Goal: Task Accomplishment & Management: Use online tool/utility

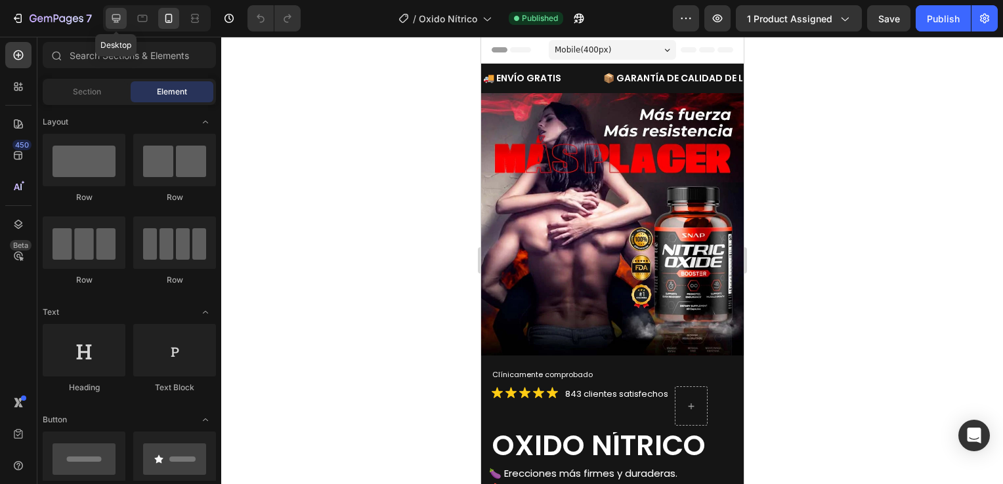
click at [115, 20] on icon at bounding box center [116, 18] width 13 height 13
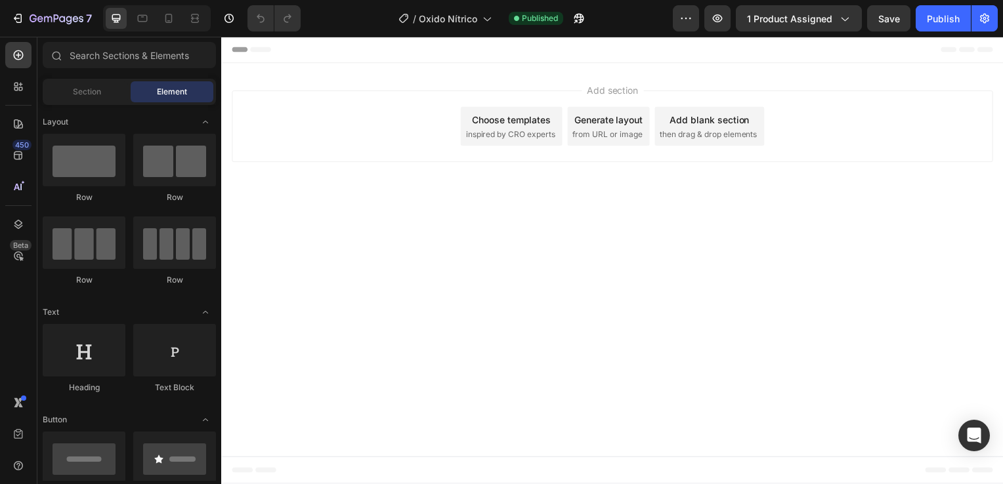
drag, startPoint x: 606, startPoint y: 90, endPoint x: 299, endPoint y: 116, distance: 308.9
click at [606, 89] on span "Add section" at bounding box center [615, 91] width 62 height 14
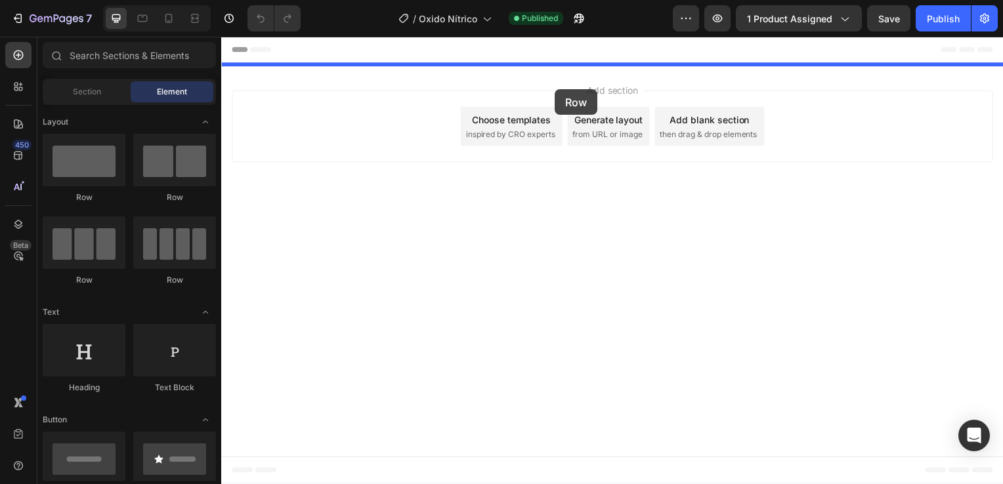
drag, startPoint x: 331, startPoint y: 188, endPoint x: 557, endPoint y: 90, distance: 246.9
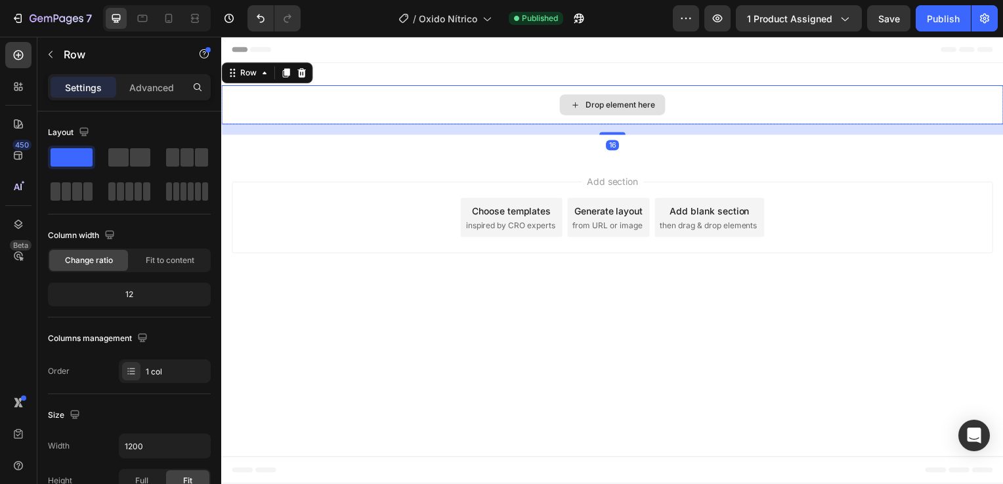
click at [598, 106] on div "Drop element here" at bounding box center [623, 105] width 70 height 10
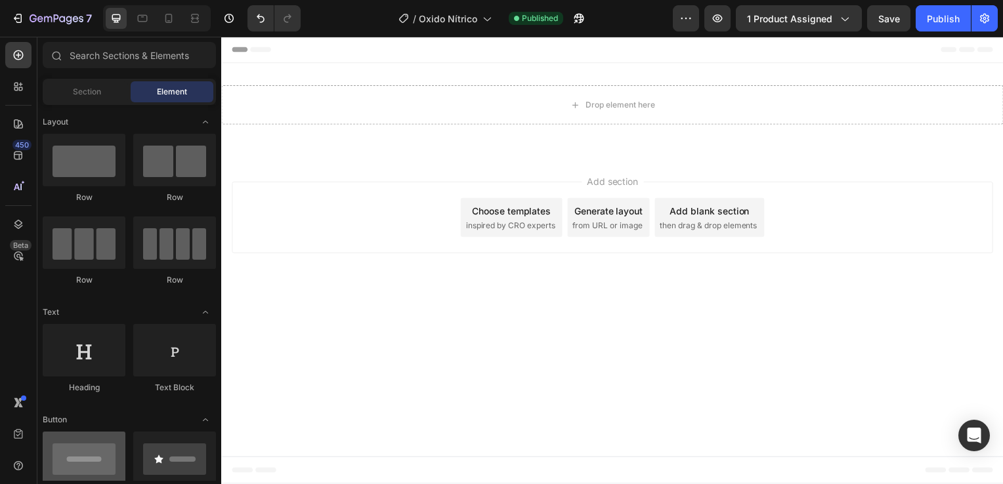
scroll to position [197, 0]
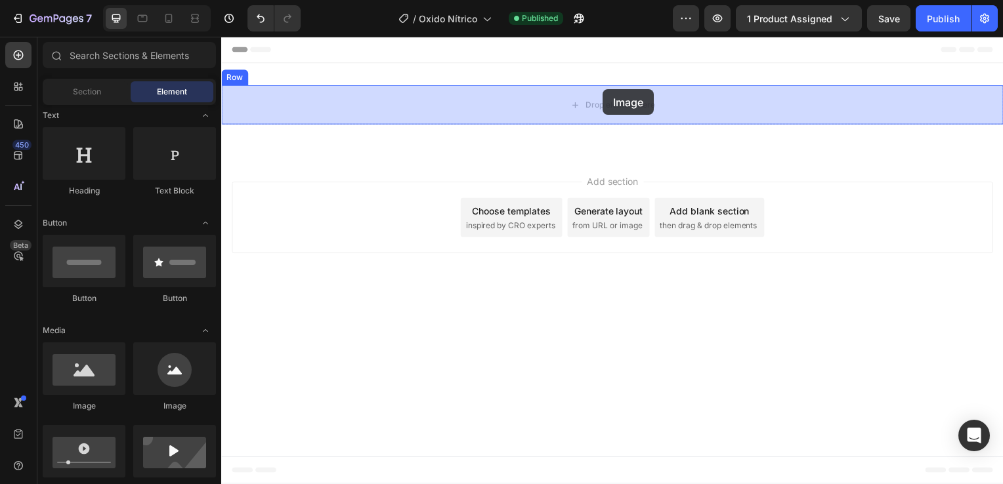
drag, startPoint x: 306, startPoint y: 416, endPoint x: 605, endPoint y: 90, distance: 442.6
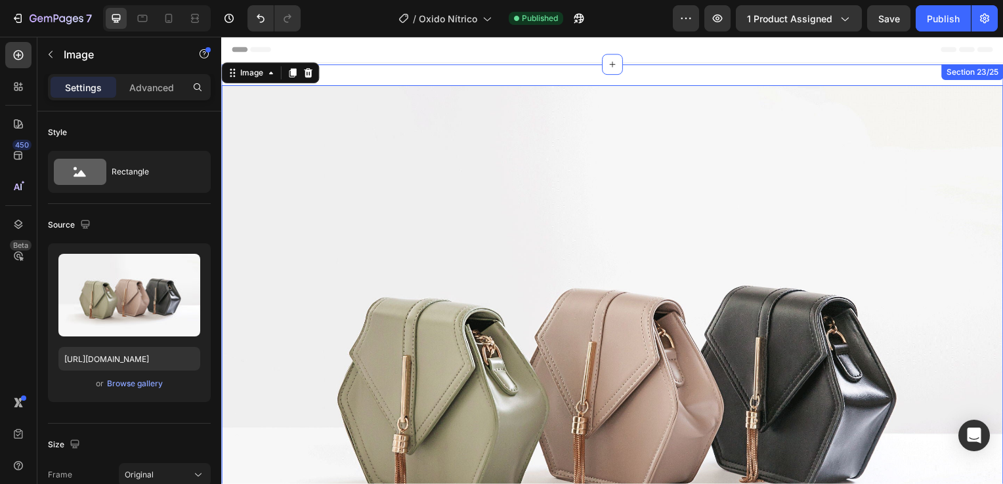
click at [354, 70] on div "Image 0 Row Section 23/25" at bounding box center [614, 386] width 787 height 643
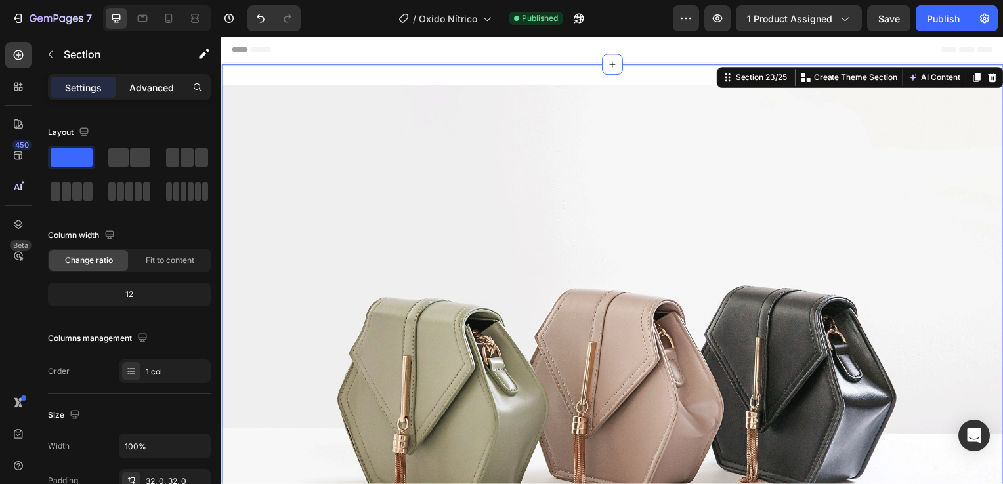
click at [150, 88] on p "Advanced" at bounding box center [151, 88] width 45 height 14
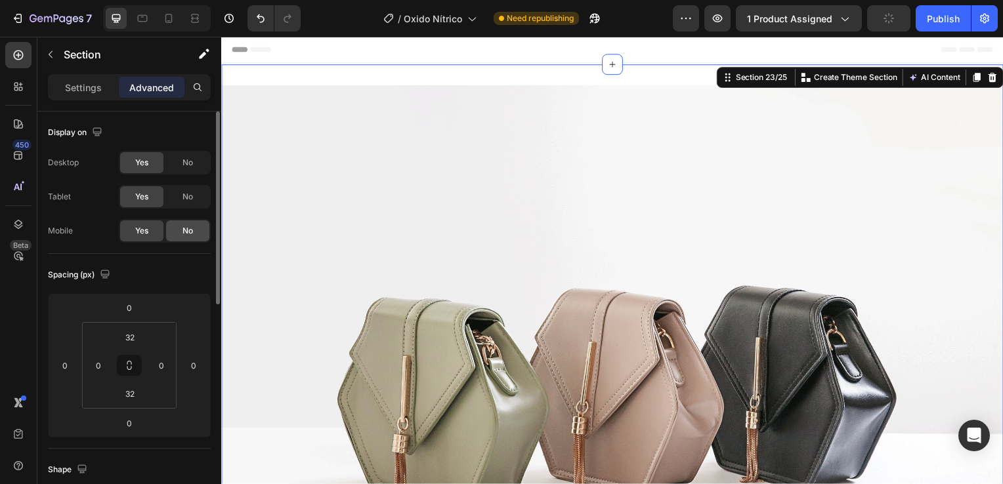
click at [194, 196] on div "No" at bounding box center [187, 196] width 43 height 21
drag, startPoint x: 187, startPoint y: 230, endPoint x: 62, endPoint y: 154, distance: 145.7
click at [187, 230] on span "No" at bounding box center [187, 231] width 10 height 12
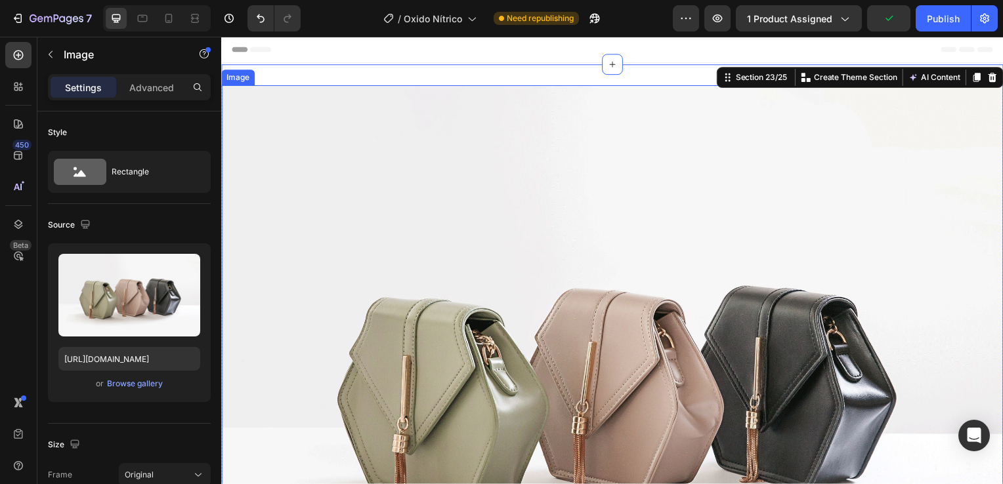
click at [473, 264] on img at bounding box center [614, 381] width 787 height 591
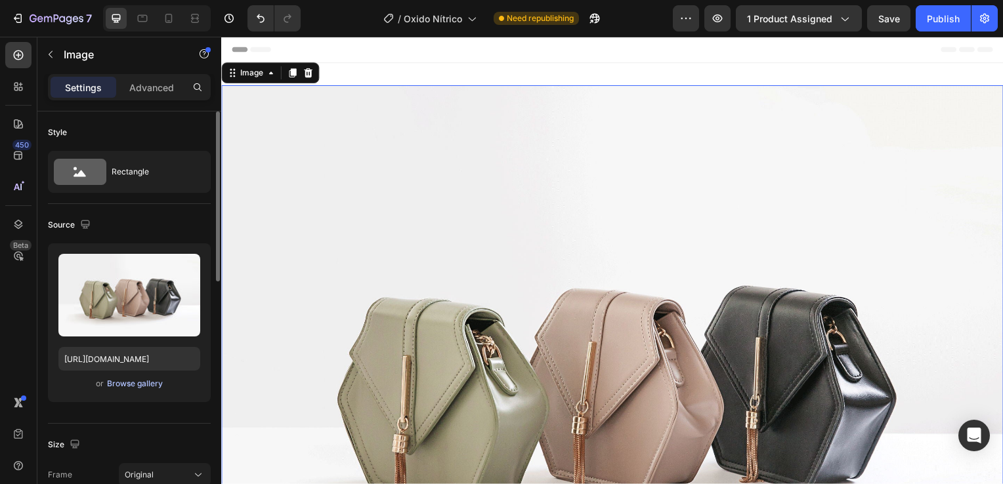
click at [129, 385] on div "Browse gallery" at bounding box center [135, 384] width 56 height 12
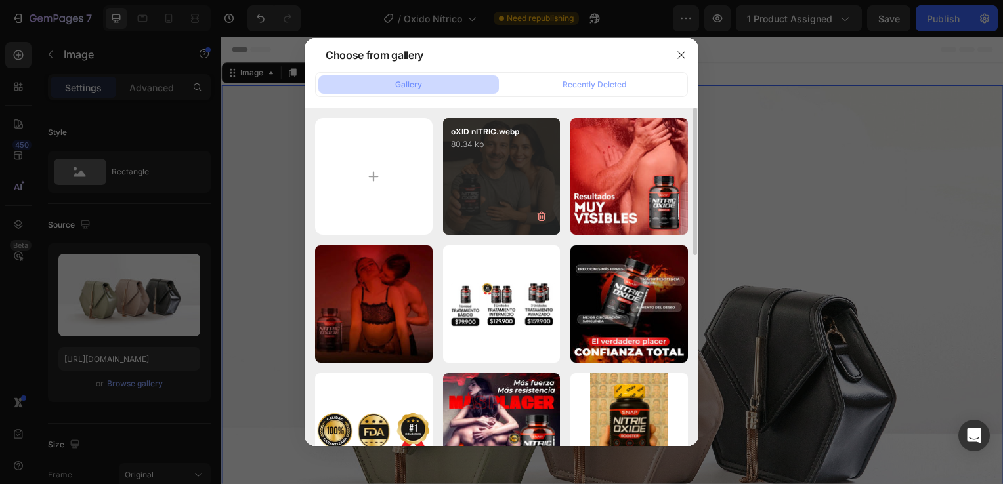
click at [501, 207] on div "oXID nITRIC.webp 80.34 kb" at bounding box center [501, 176] width 117 height 117
type input "[URL][DOMAIN_NAME]"
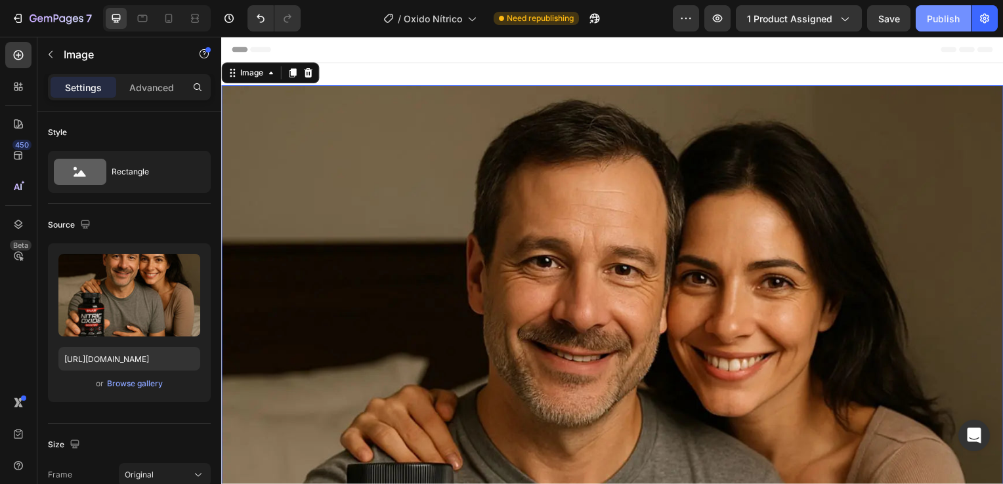
click at [924, 29] on button "Publish" at bounding box center [942, 18] width 55 height 26
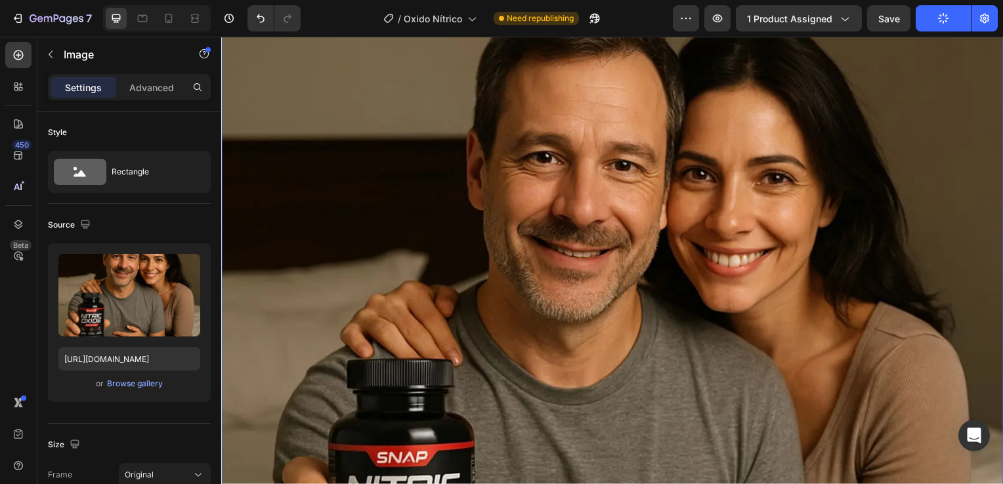
scroll to position [0, 0]
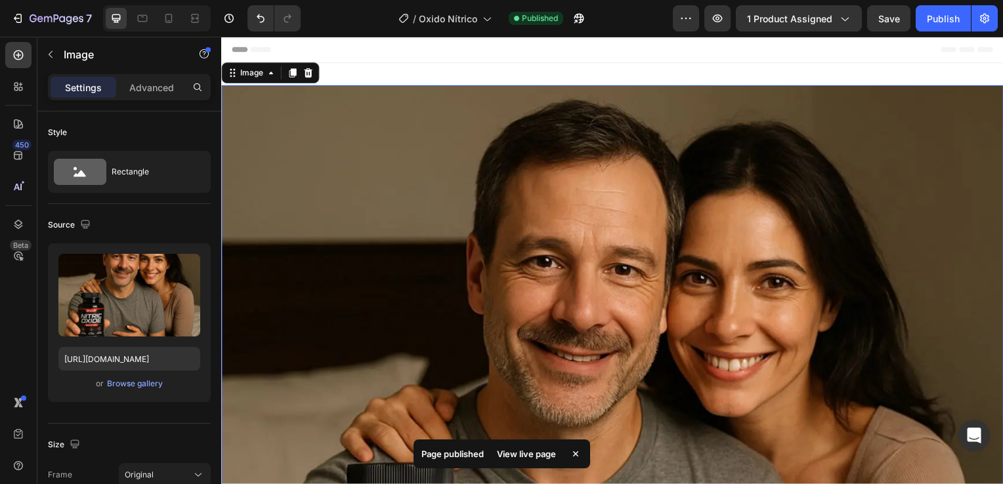
click at [480, 60] on div "Header" at bounding box center [615, 50] width 766 height 26
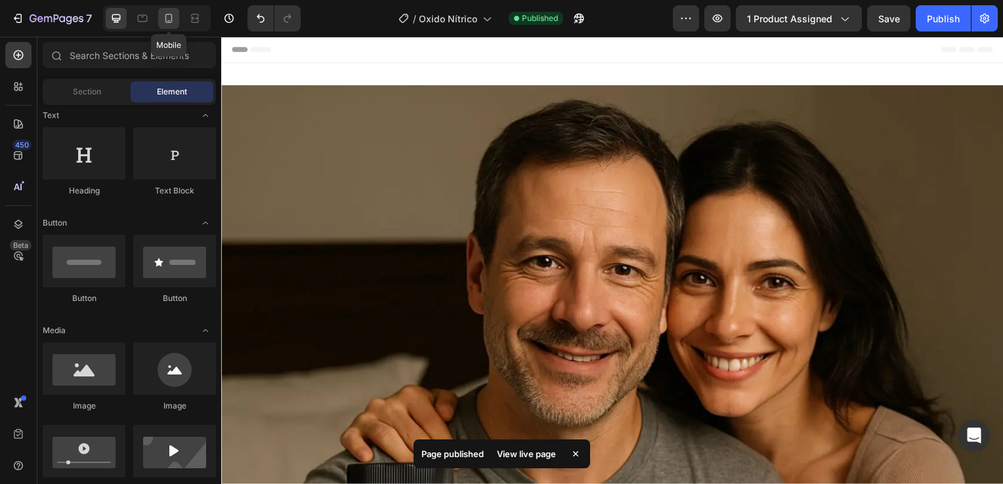
click at [164, 14] on icon at bounding box center [168, 18] width 13 height 13
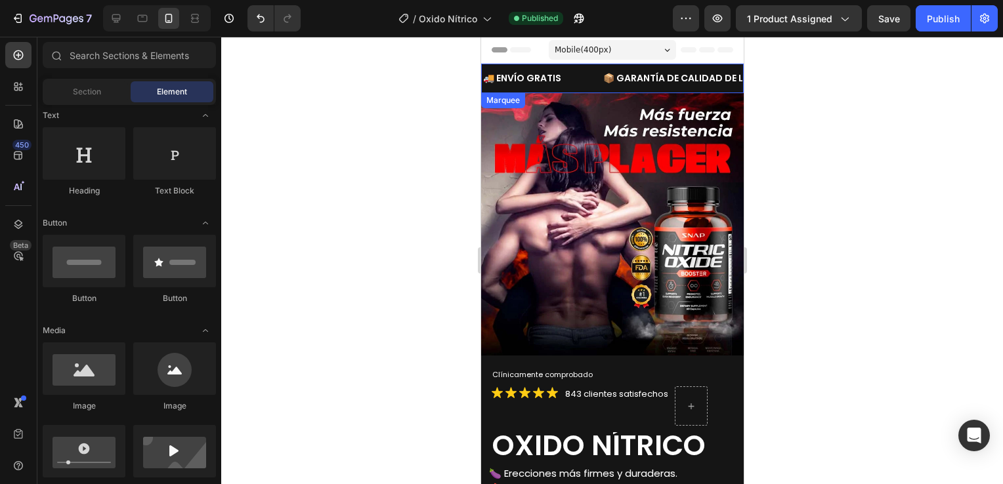
click at [592, 84] on div "🚚 ENVÍO GRATIS Text Block" at bounding box center [541, 78] width 120 height 19
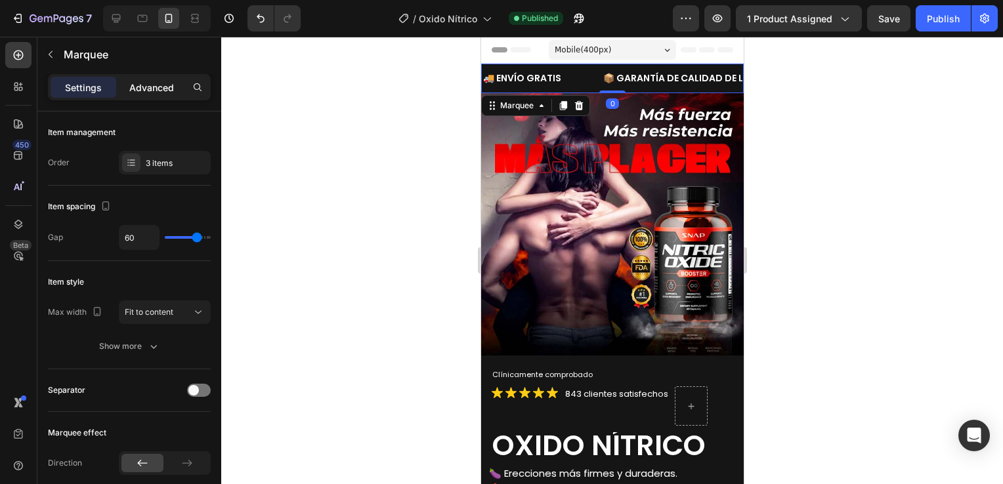
click at [163, 83] on p "Advanced" at bounding box center [151, 88] width 45 height 14
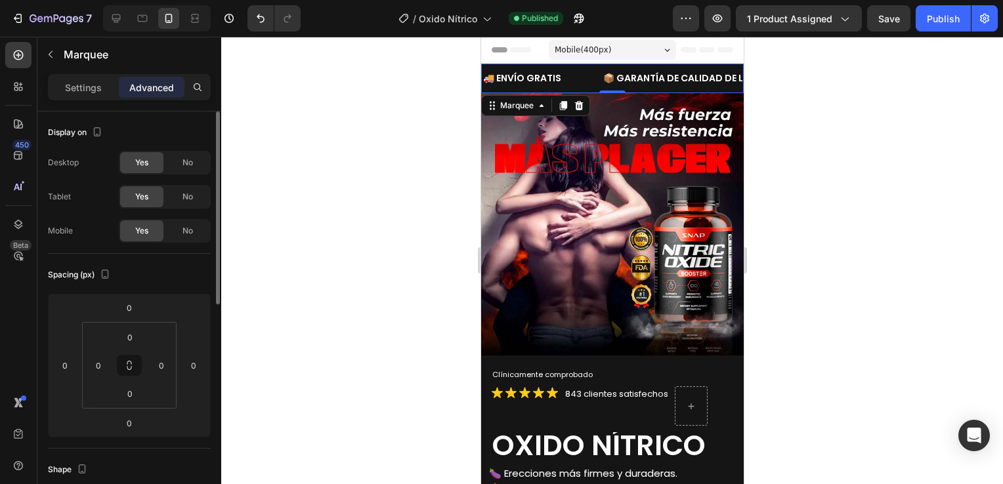
click at [142, 163] on span "Yes" at bounding box center [141, 163] width 13 height 12
click at [404, 265] on div at bounding box center [612, 261] width 782 height 448
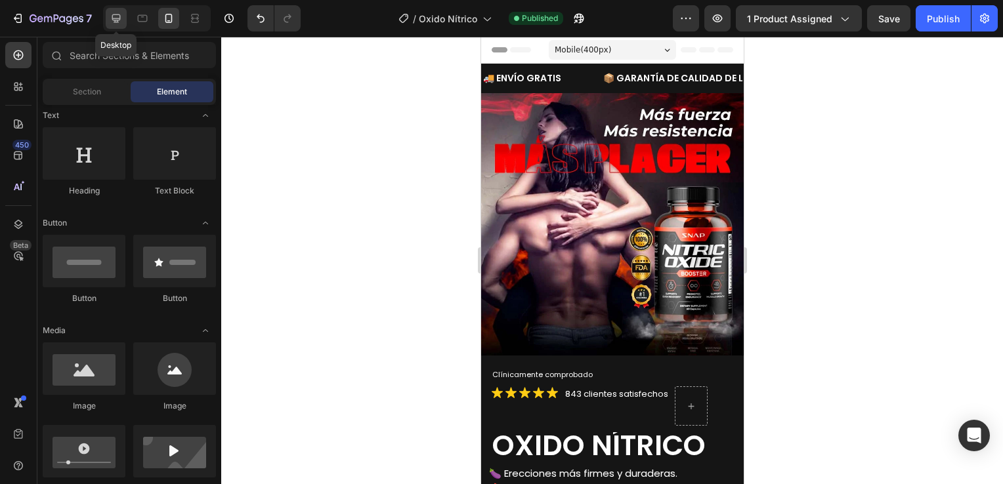
click at [118, 22] on icon at bounding box center [116, 18] width 13 height 13
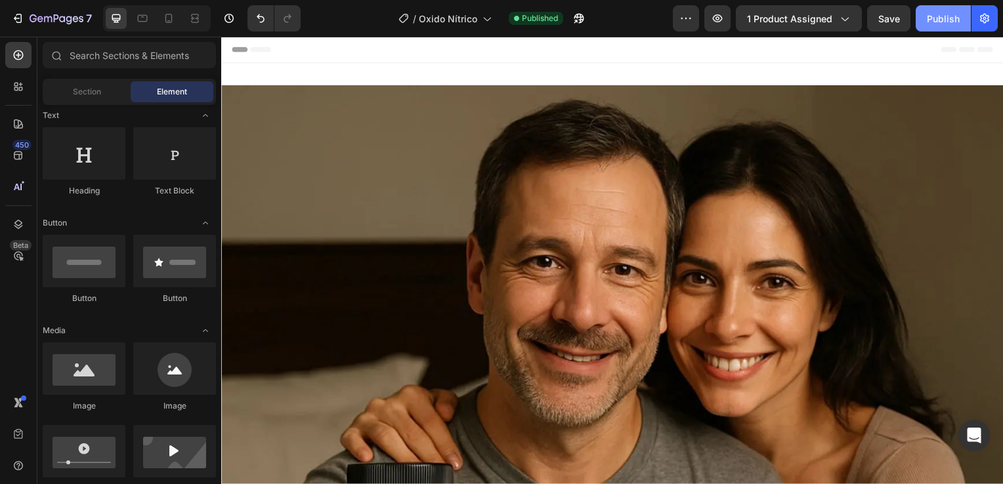
click at [951, 21] on div "Publish" at bounding box center [943, 19] width 33 height 14
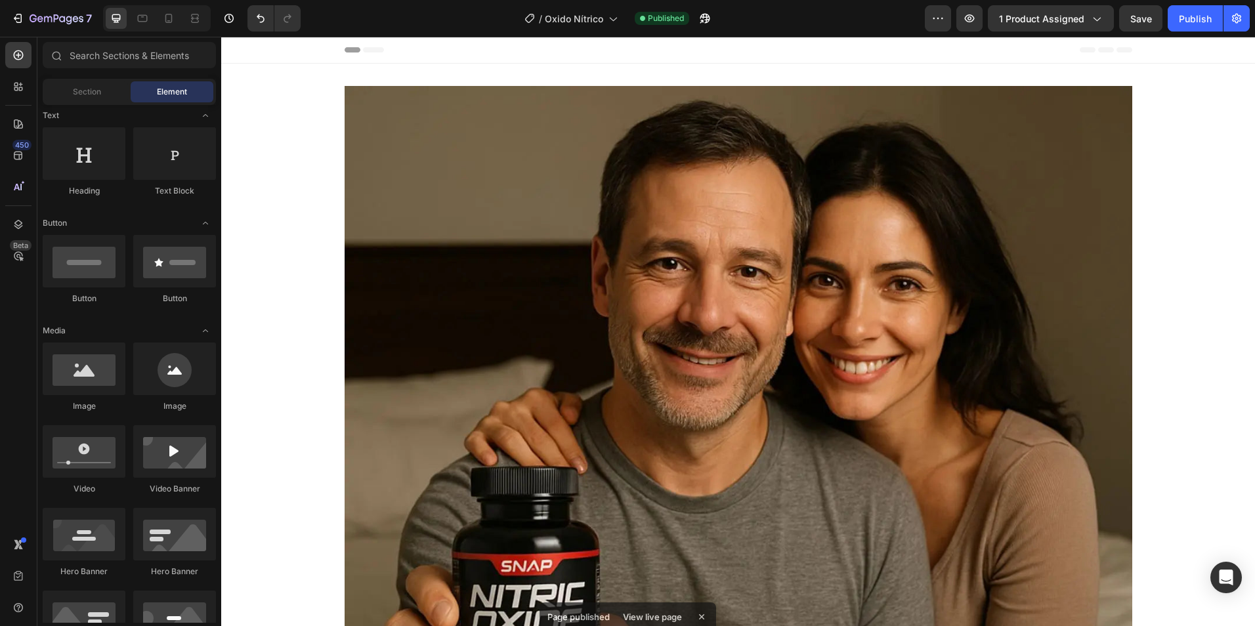
scroll to position [197, 0]
click at [78, 26] on button "7" at bounding box center [51, 18] width 93 height 26
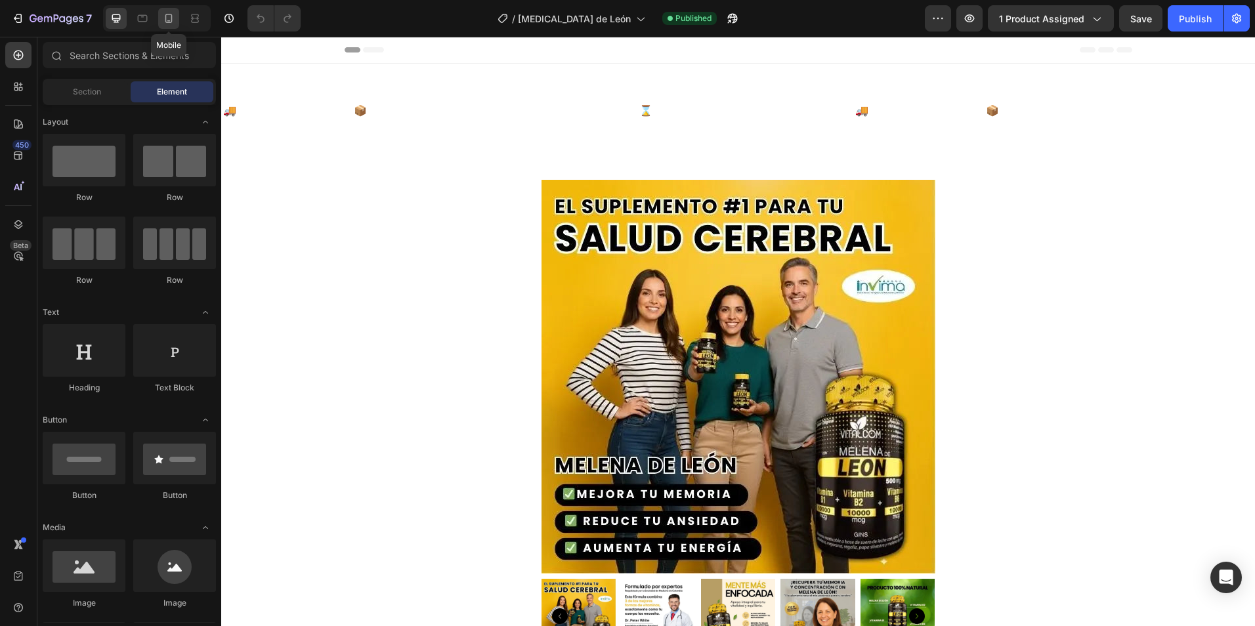
click at [169, 18] on icon at bounding box center [168, 18] width 13 height 13
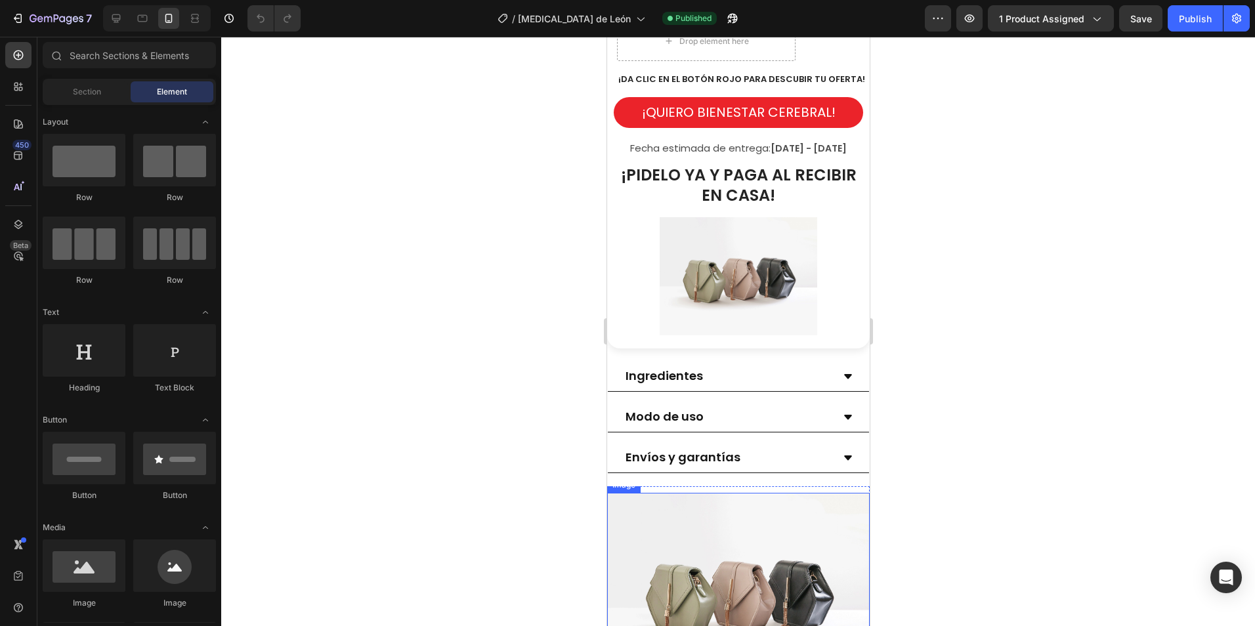
scroll to position [1247, 0]
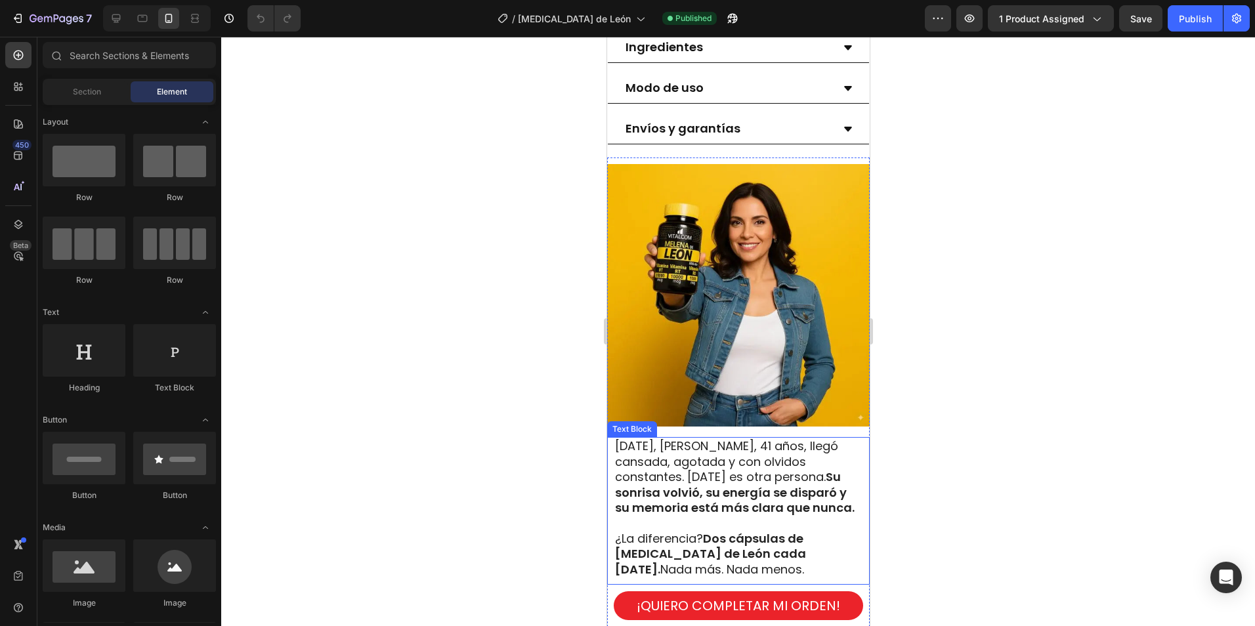
click at [757, 503] on strong "Su sonrisa volvió, su energía se disparó y su memoria está más clara que nunca." at bounding box center [734, 492] width 240 height 47
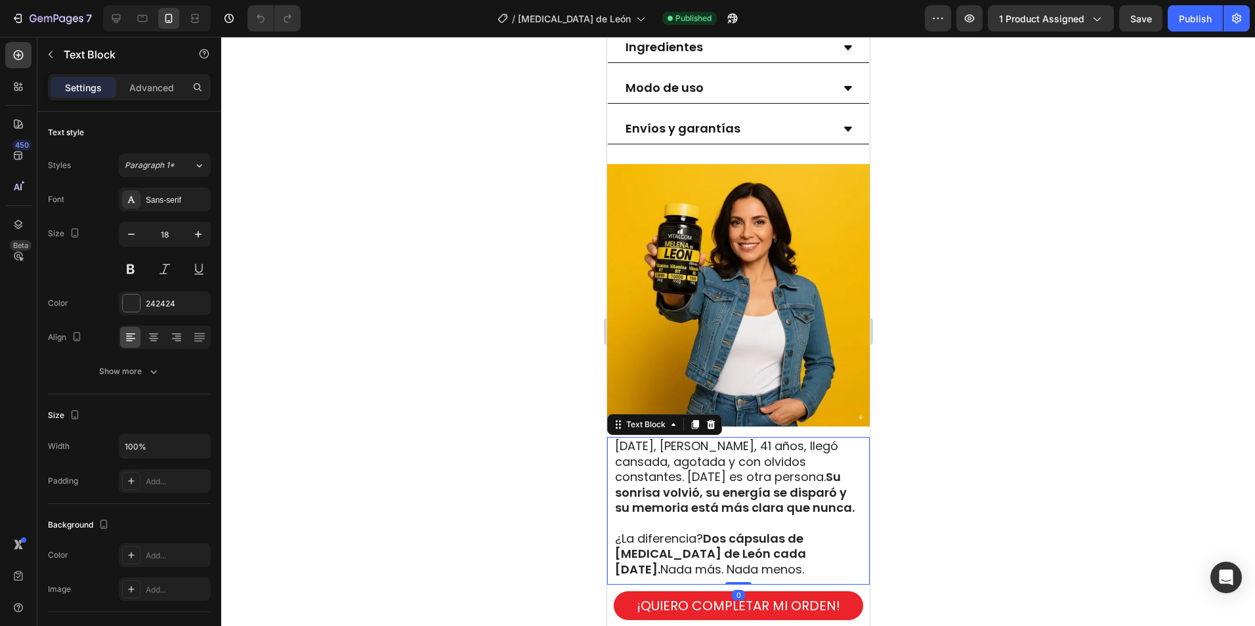
click at [803, 442] on span "Hace tres semanas, Lucía, 41 años, llegó cansada, agotada y con olvidos constan…" at bounding box center [734, 477] width 240 height 78
drag, startPoint x: 818, startPoint y: 438, endPoint x: 781, endPoint y: 439, distance: 36.8
click at [781, 439] on span "Hace tres semanas, Lucía, 41 años, llegó cansada, agotada y con olvidos constan…" at bounding box center [734, 477] width 240 height 78
click at [816, 438] on span "Hace tres semanas, Lucía, 41 años, llegó cansada, agotada y con olvidos constan…" at bounding box center [734, 477] width 240 height 78
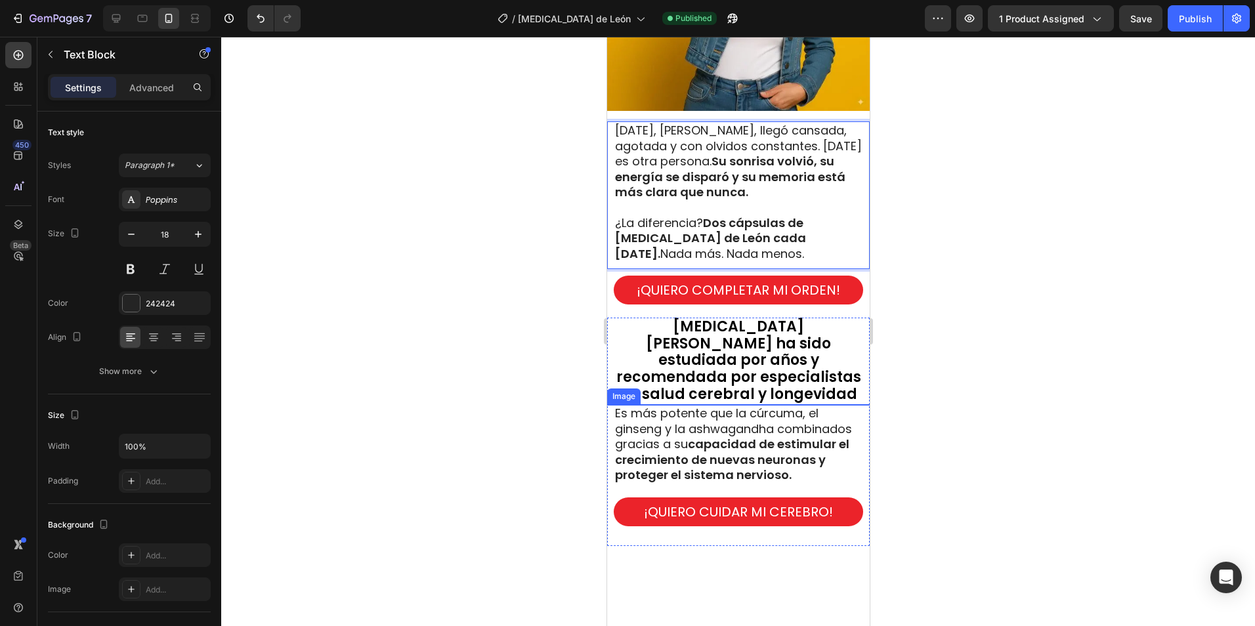
scroll to position [1575, 0]
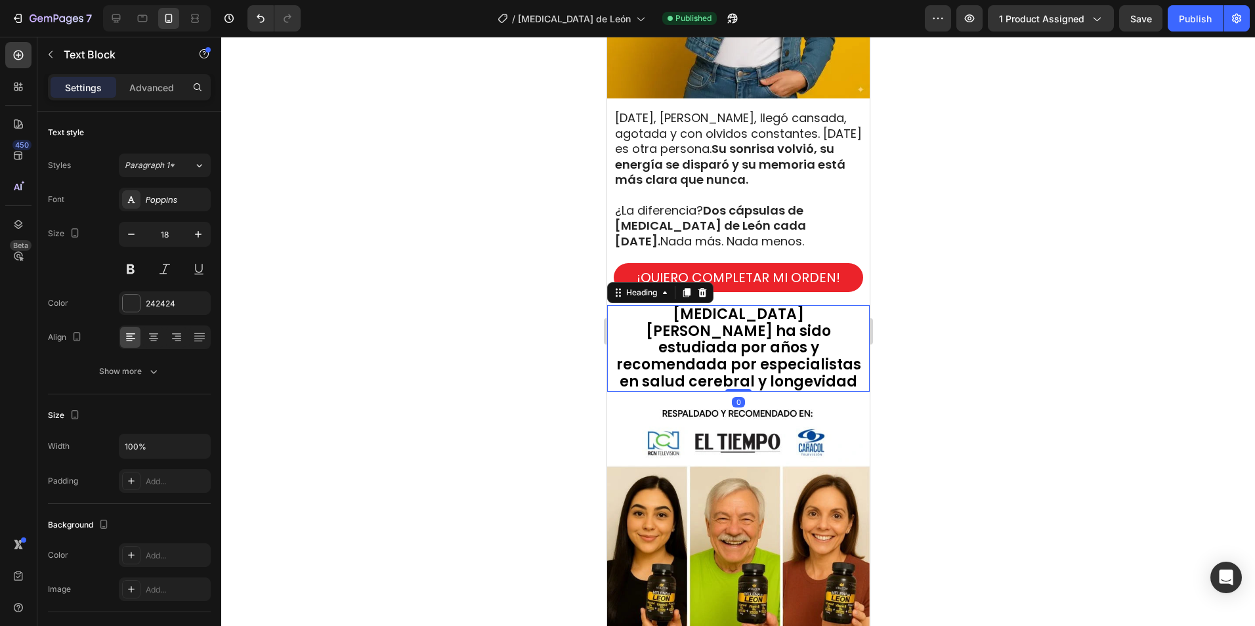
click at [782, 333] on span "Melena de León ha sido estudiada por años y recomendada por especialistas en sa…" at bounding box center [738, 348] width 245 height 88
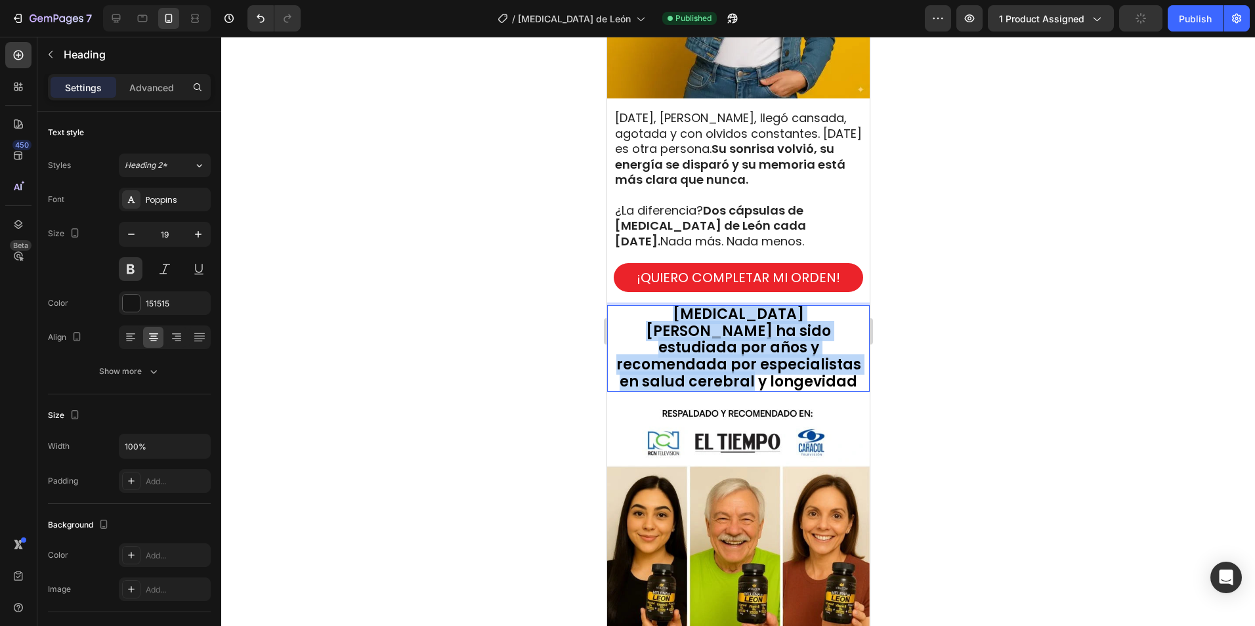
drag, startPoint x: 848, startPoint y: 351, endPoint x: 644, endPoint y: 308, distance: 209.3
click at [644, 308] on p "Melena de León ha sido estudiada por años y recomendada por especialistas en sa…" at bounding box center [737, 348] width 253 height 85
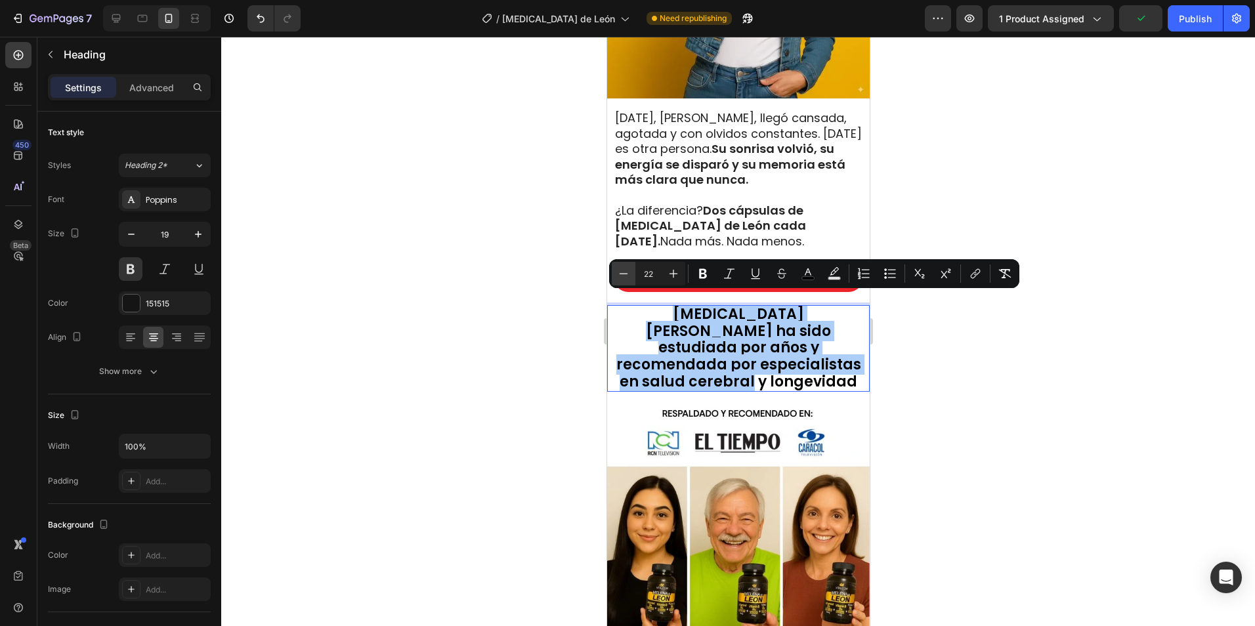
click at [627, 272] on icon "Editor contextual toolbar" at bounding box center [623, 273] width 13 height 13
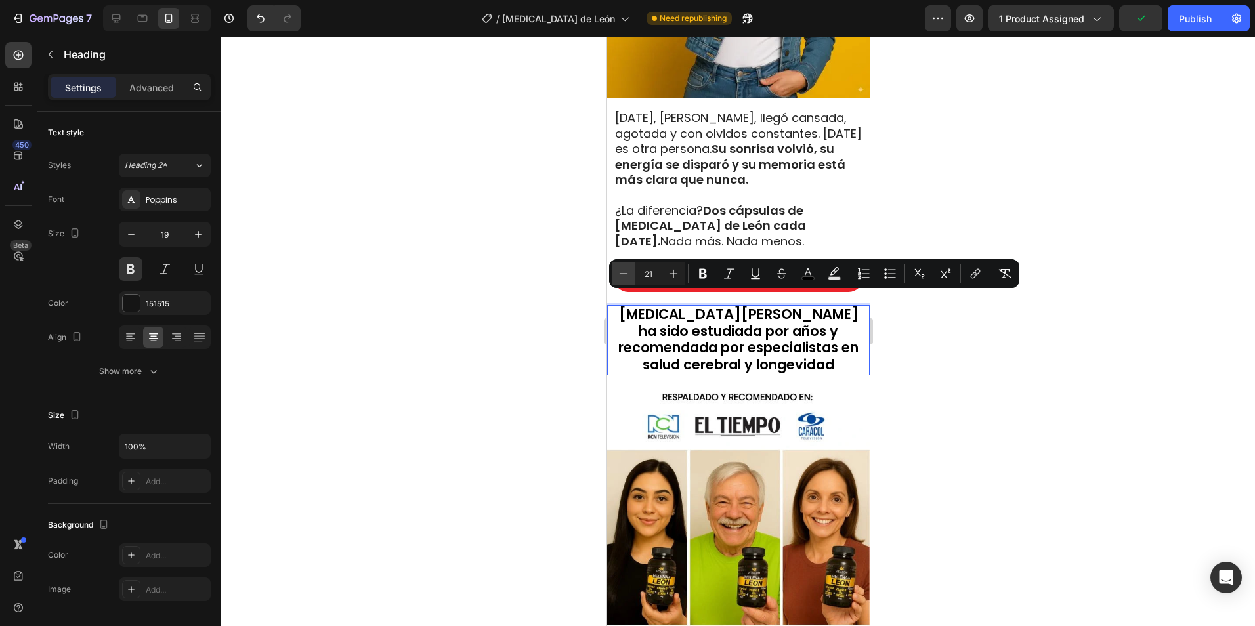
click at [627, 273] on icon "Editor contextual toolbar" at bounding box center [623, 273] width 13 height 13
type input "20"
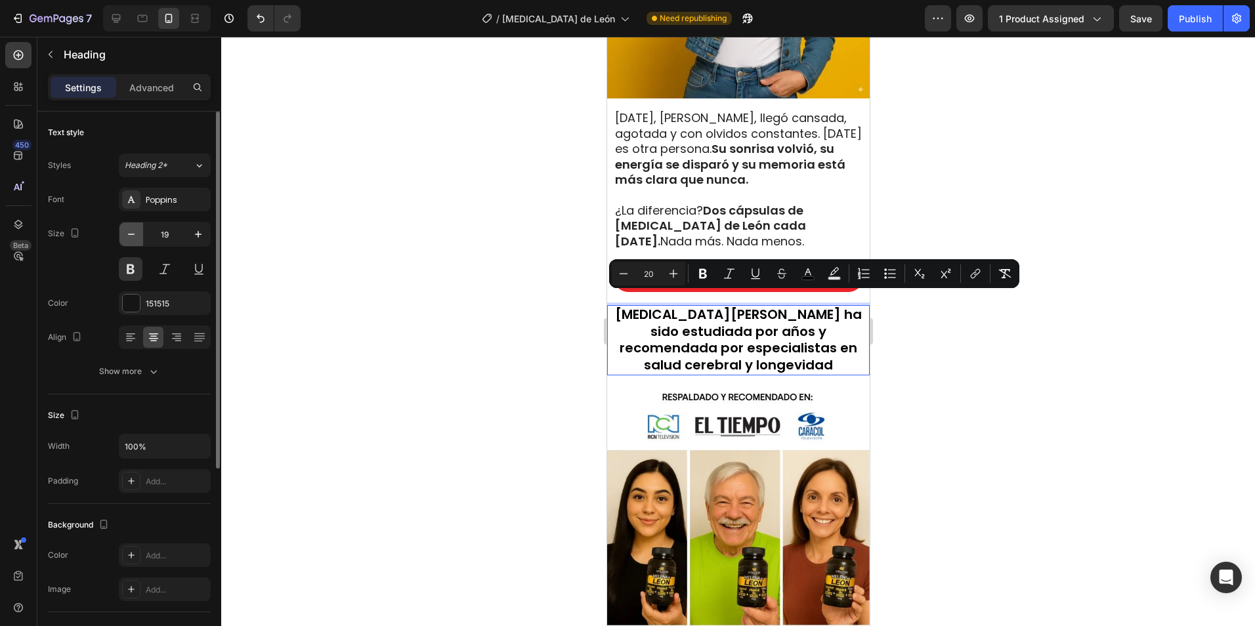
click at [132, 233] on icon "button" at bounding box center [131, 234] width 13 height 13
type input "18"
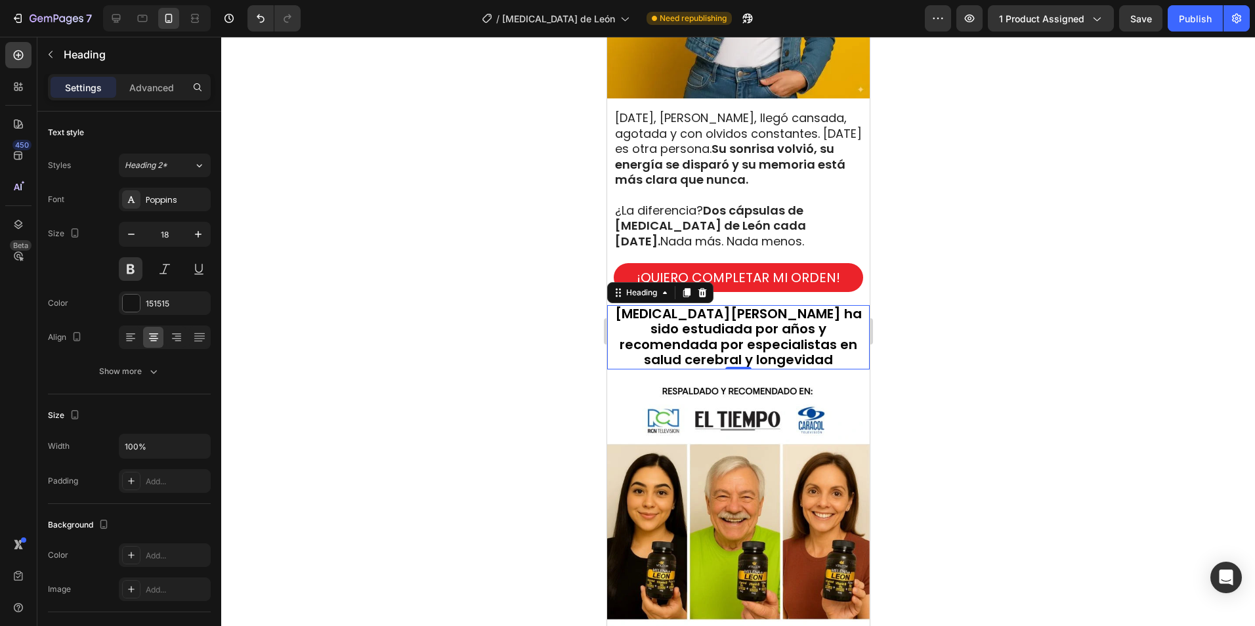
click at [980, 441] on div at bounding box center [738, 331] width 1034 height 589
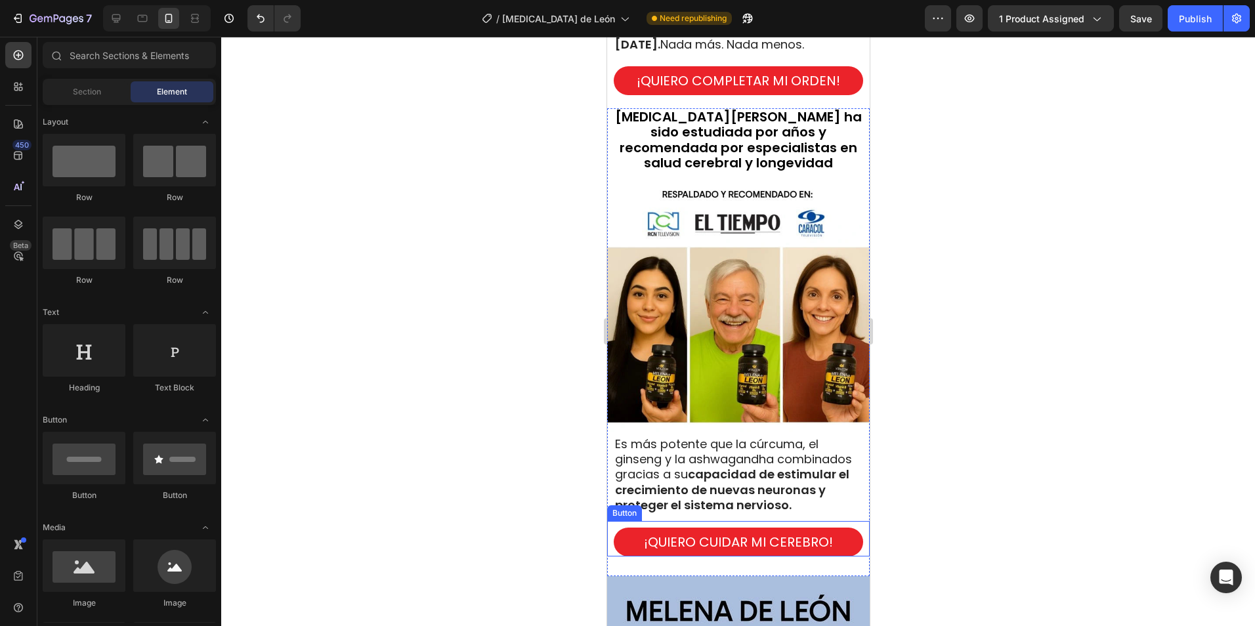
scroll to position [1969, 0]
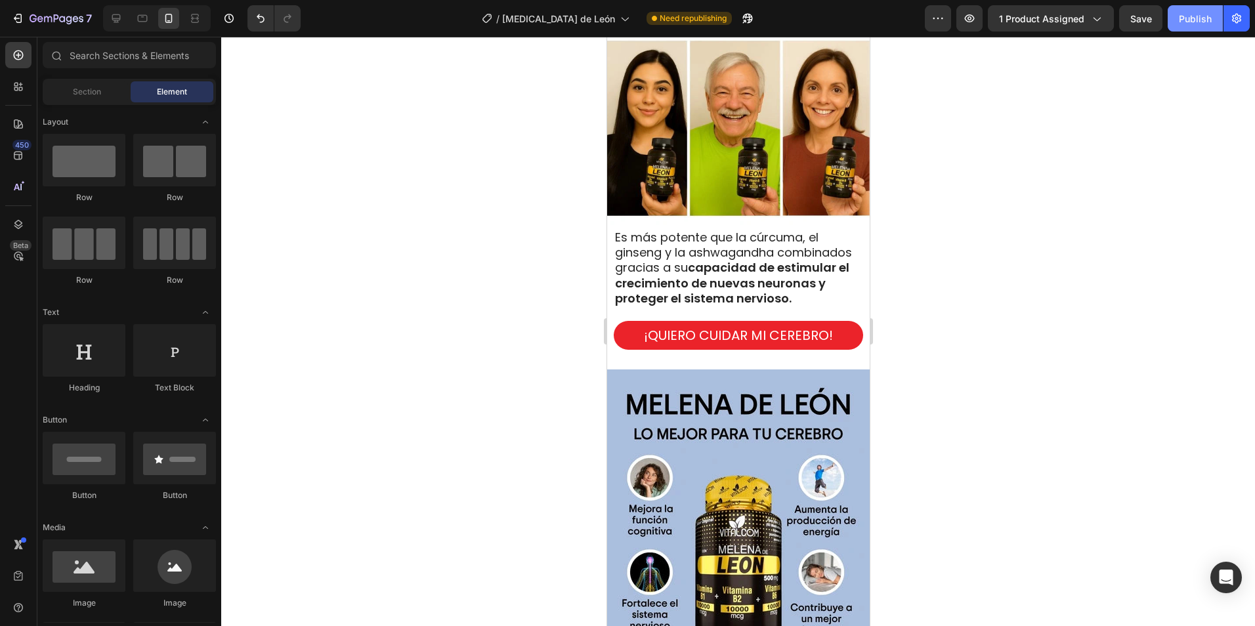
click at [1191, 26] on button "Publish" at bounding box center [1194, 18] width 55 height 26
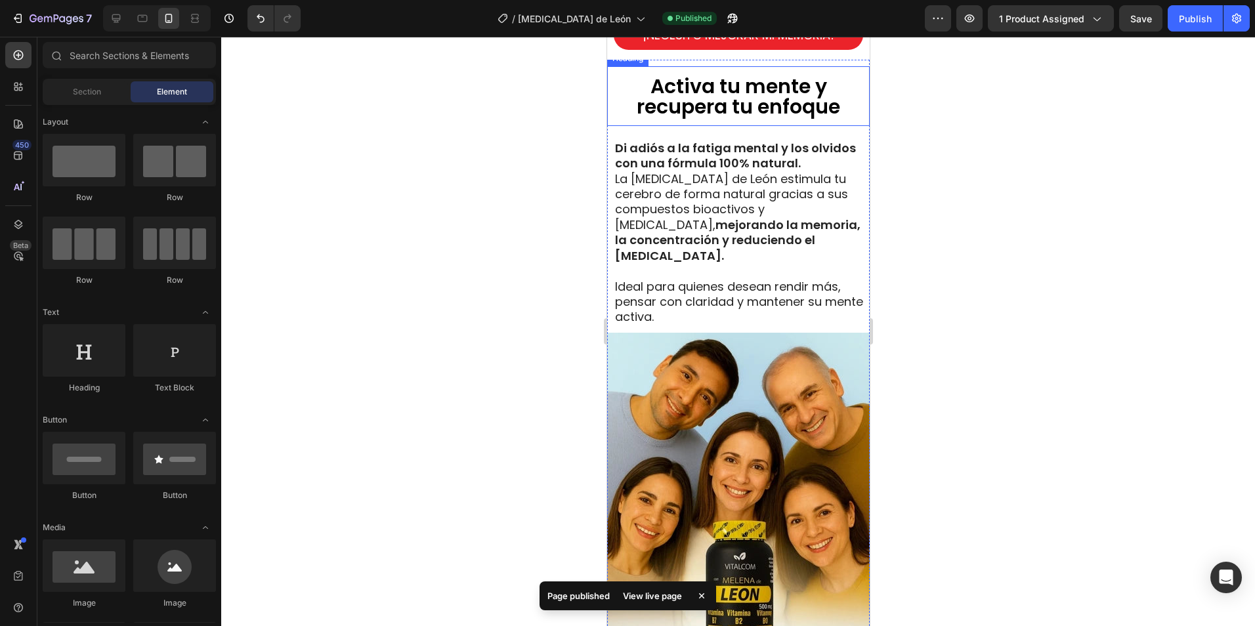
scroll to position [4528, 0]
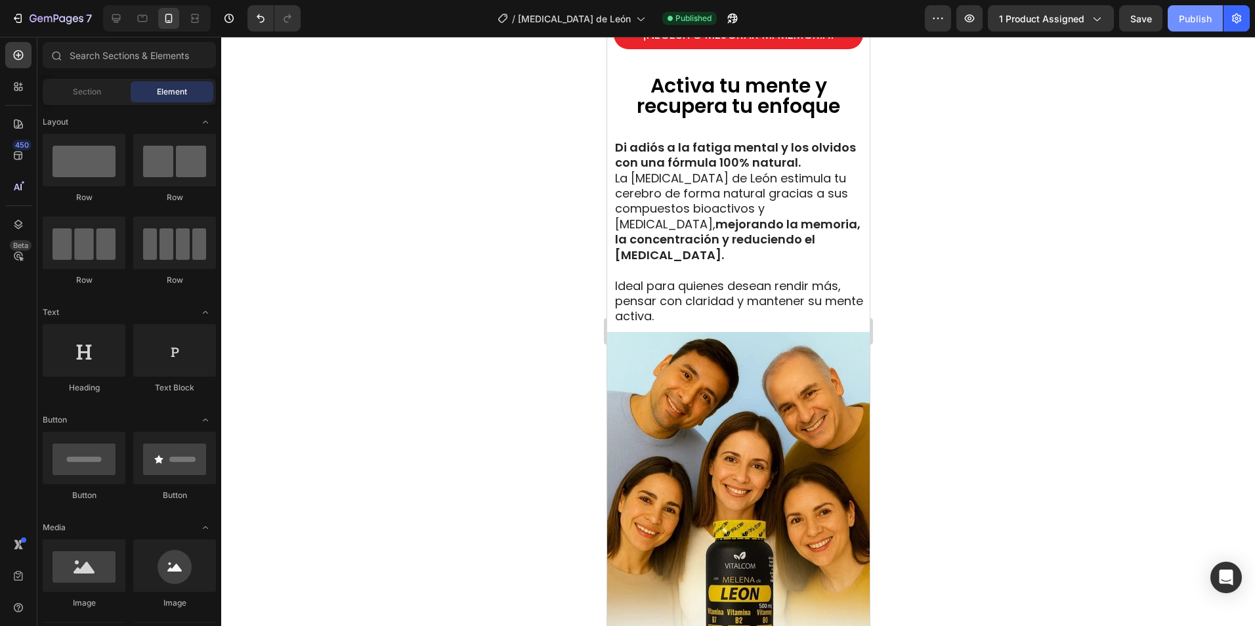
click at [1199, 20] on div "Publish" at bounding box center [1195, 19] width 33 height 14
click at [57, 16] on icon "button" at bounding box center [56, 18] width 5 height 8
